Goal: Book appointment/travel/reservation

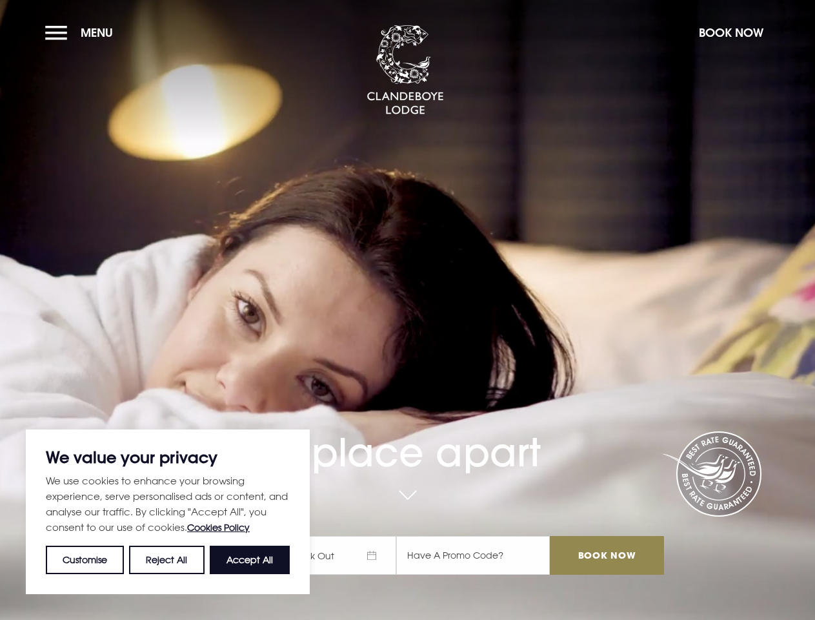
click at [407, 310] on div "A place apart Check In Check Out Mon Tue Wed Thur Fri Sat Sun Mon Tue Wed Thur …" at bounding box center [407, 435] width 528 height 306
click at [85, 560] on button "Customise" at bounding box center [85, 560] width 78 height 28
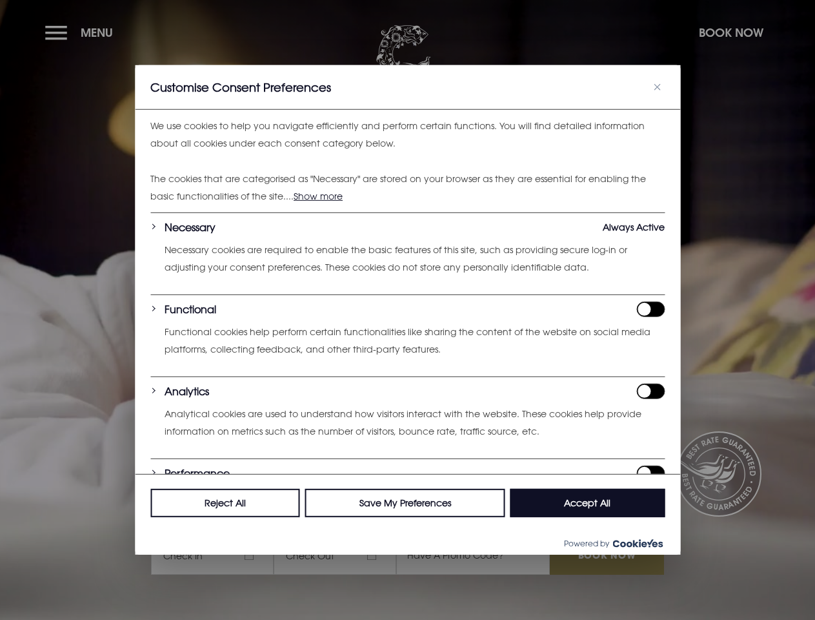
click at [167, 560] on div at bounding box center [407, 310] width 815 height 620
click at [250, 152] on p "We use cookies to help you navigate efficiently and perform certain functions. …" at bounding box center [407, 135] width 515 height 34
click at [82, 32] on div at bounding box center [407, 310] width 815 height 620
click at [731, 32] on div at bounding box center [407, 310] width 815 height 620
click at [341, 555] on div at bounding box center [407, 310] width 815 height 620
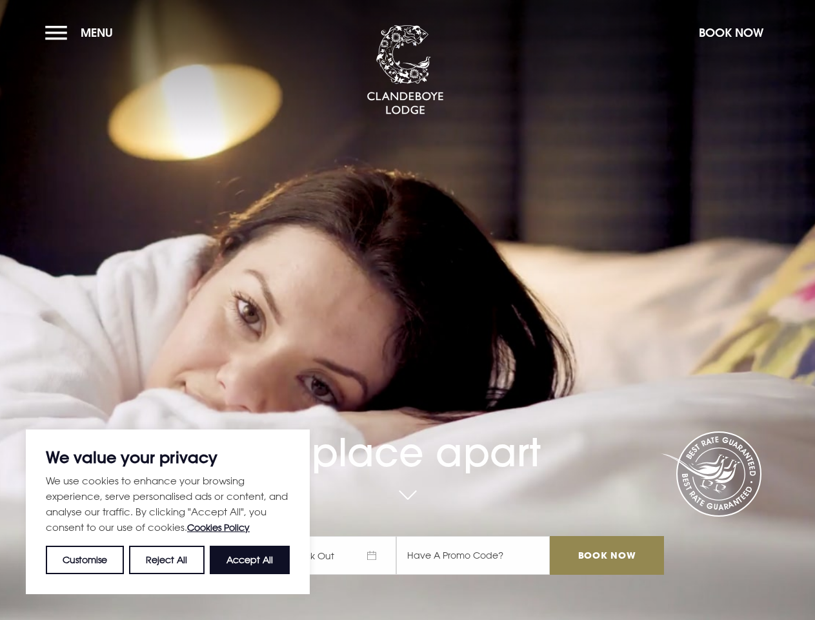
click at [407, 310] on div "A place apart Check In Check Out Mon Tue Wed Thur Fri Sat Sun Mon Tue Wed Thur …" at bounding box center [407, 435] width 528 height 306
click at [85, 560] on button "Customise" at bounding box center [85, 560] width 78 height 28
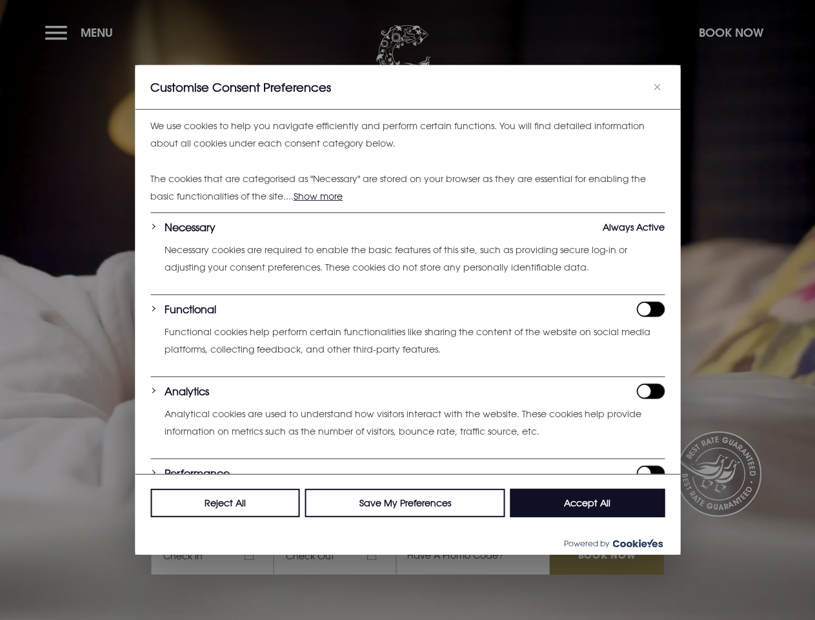
click at [167, 560] on div at bounding box center [407, 310] width 815 height 620
click at [250, 110] on div "Customise Consent Preferences" at bounding box center [408, 87] width 546 height 45
click at [82, 32] on div at bounding box center [407, 310] width 815 height 620
click at [731, 32] on div at bounding box center [407, 310] width 815 height 620
click at [341, 555] on div at bounding box center [407, 310] width 815 height 620
